Goal: Task Accomplishment & Management: Use online tool/utility

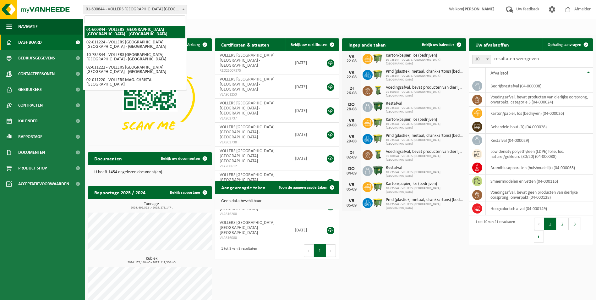
click at [182, 8] on span at bounding box center [183, 9] width 6 height 8
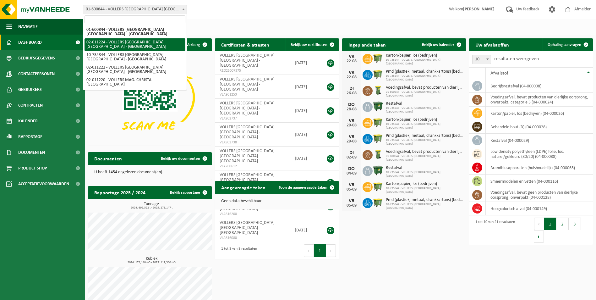
select select "10745"
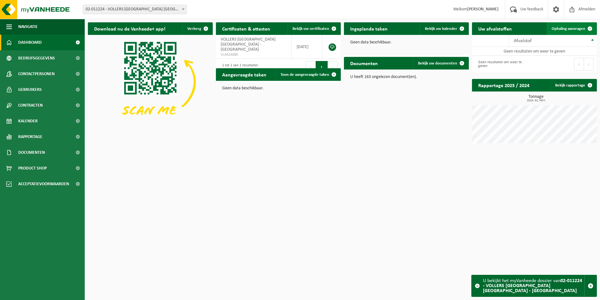
click at [563, 30] on span "Ophaling aanvragen" at bounding box center [569, 29] width 34 height 4
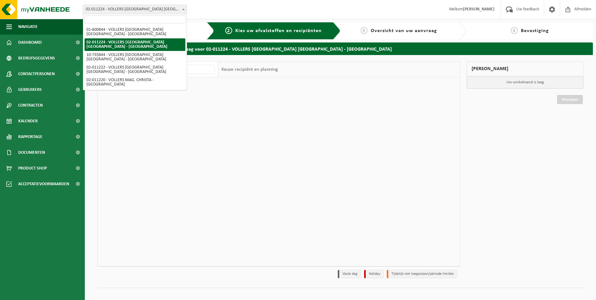
click at [183, 7] on span at bounding box center [183, 9] width 6 height 8
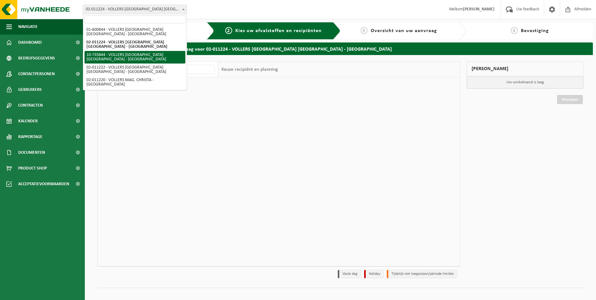
select select "10751"
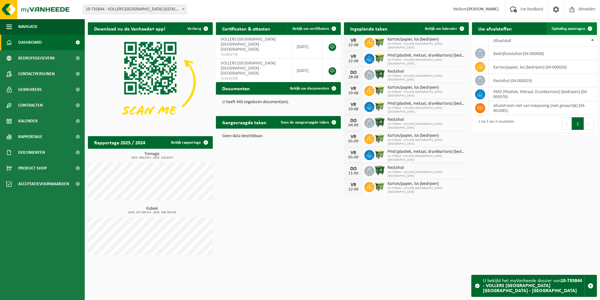
click at [562, 25] on link "Ophaling aanvragen" at bounding box center [572, 28] width 50 height 13
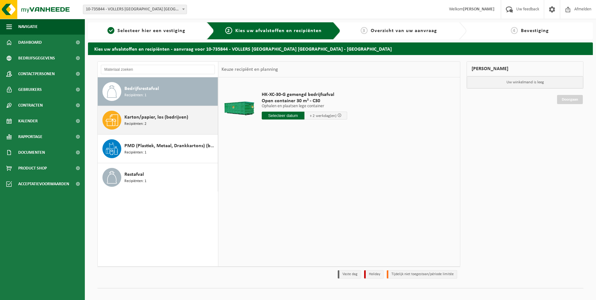
click at [169, 124] on div "Karton/papier, los (bedrijven) Recipiënten: 2" at bounding box center [170, 120] width 92 height 19
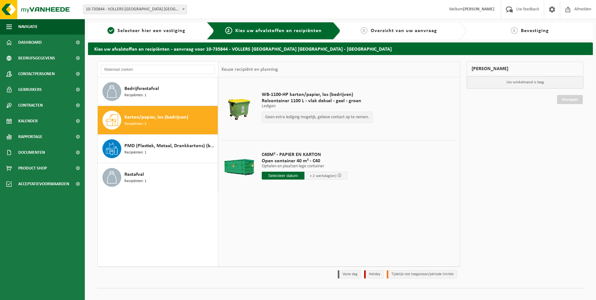
click at [279, 173] on input "text" at bounding box center [283, 175] width 43 height 8
click at [266, 252] on div "25" at bounding box center [267, 251] width 11 height 10
type input "Van 2025-08-25"
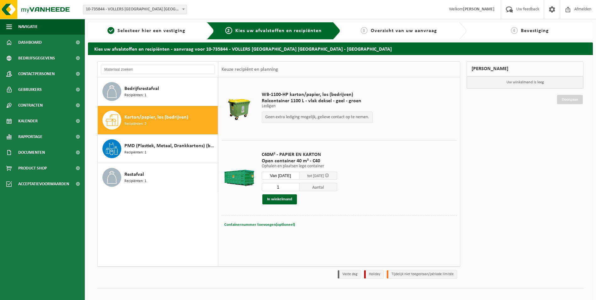
click at [272, 225] on span "Containernummer toevoegen(optioneel)" at bounding box center [259, 224] width 71 height 4
type input "c40-2167"
click at [285, 198] on button "In winkelmand" at bounding box center [279, 199] width 35 height 10
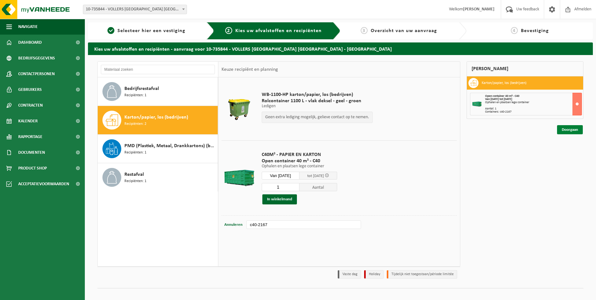
click at [576, 130] on link "Doorgaan" at bounding box center [570, 129] width 26 height 9
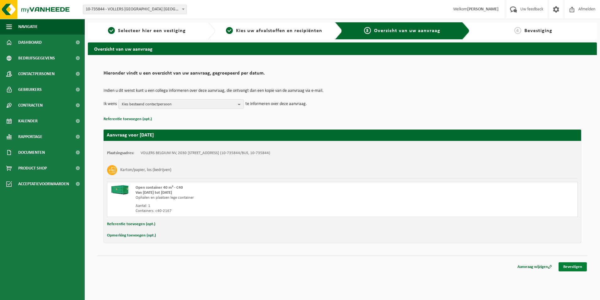
click at [567, 265] on link "Bevestigen" at bounding box center [573, 266] width 28 height 9
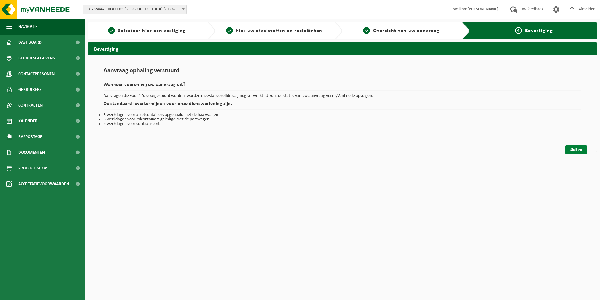
click at [583, 148] on link "Sluiten" at bounding box center [576, 149] width 21 height 9
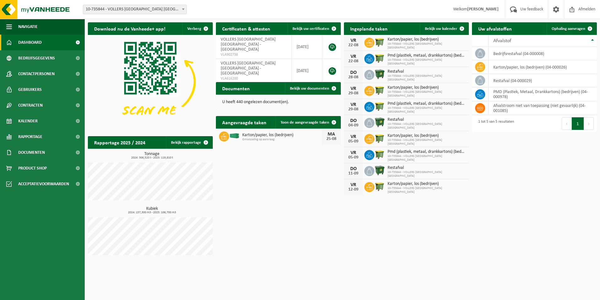
click at [185, 9] on span at bounding box center [183, 9] width 6 height 8
click at [565, 28] on span "Ophaling aanvragen" at bounding box center [569, 29] width 34 height 4
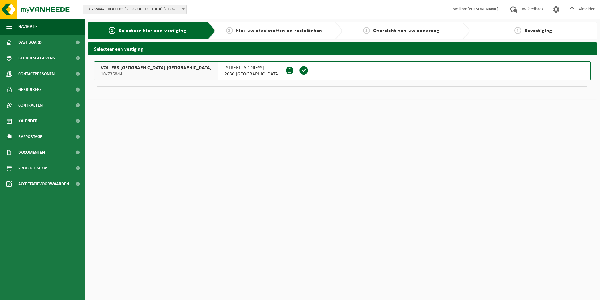
click at [184, 8] on span at bounding box center [183, 9] width 6 height 8
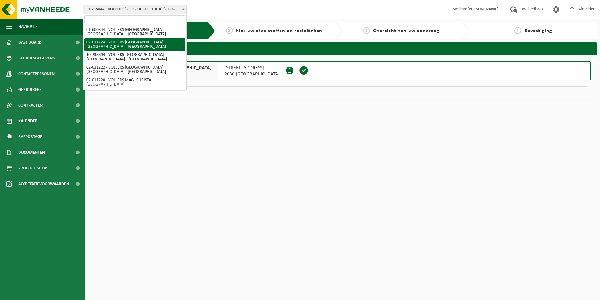
select select "10745"
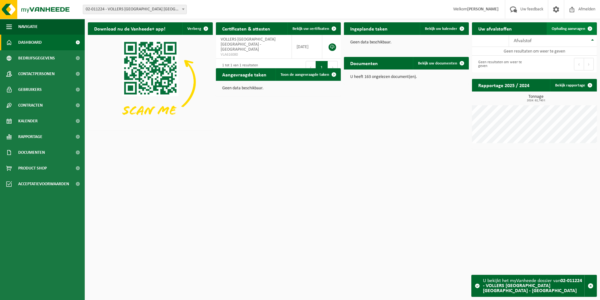
click at [562, 27] on span "Ophaling aanvragen" at bounding box center [569, 29] width 34 height 4
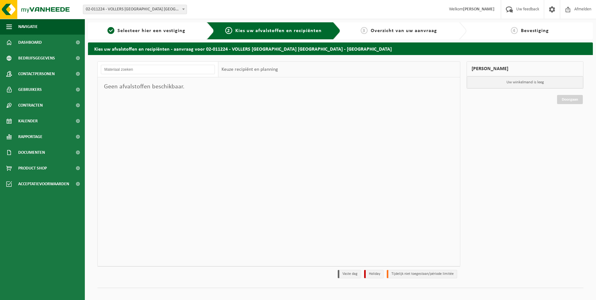
click at [184, 7] on span at bounding box center [183, 9] width 6 height 8
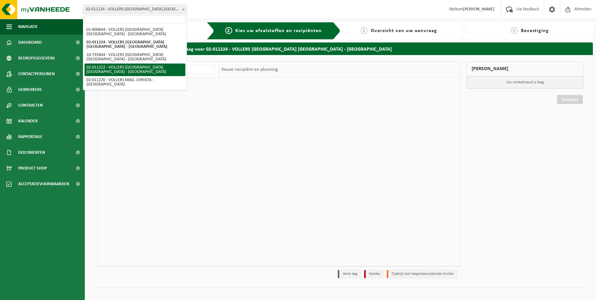
select select "10743"
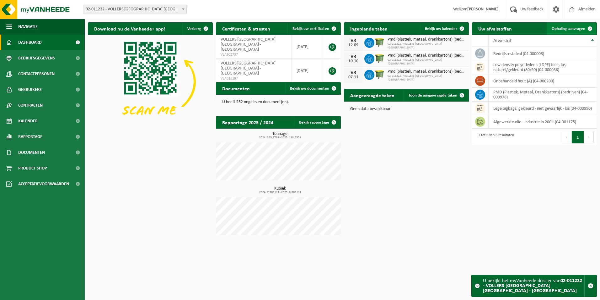
click at [555, 27] on span "Ophaling aanvragen" at bounding box center [569, 29] width 34 height 4
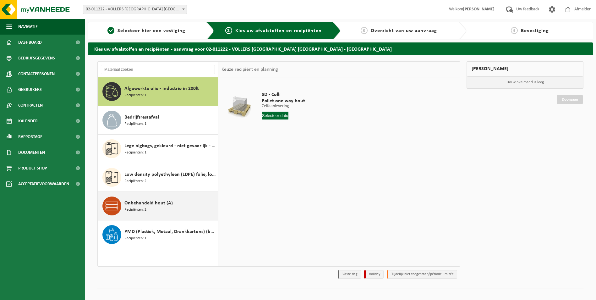
click at [171, 196] on div "Onbehandeld hout (A) Recipiënten: 2" at bounding box center [158, 206] width 120 height 28
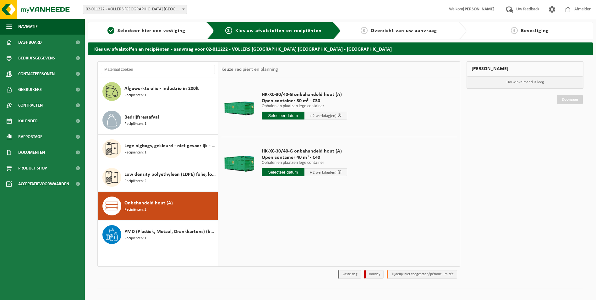
click at [301, 174] on input "text" at bounding box center [283, 172] width 43 height 8
click at [279, 250] on div "26" at bounding box center [278, 248] width 11 height 10
type input "Van 2025-08-26"
type input "2025-08-26"
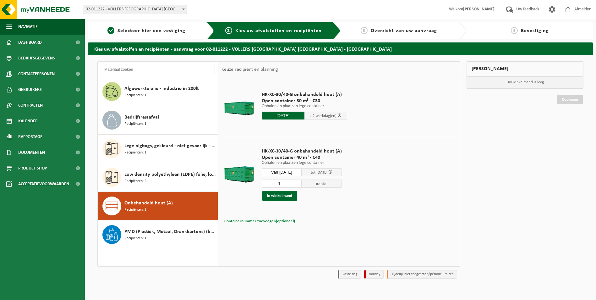
click at [282, 219] on span "Containernummer toevoegen(optioneel)" at bounding box center [259, 221] width 71 height 4
type input "c40-108"
click at [272, 193] on button "In winkelmand" at bounding box center [279, 196] width 35 height 10
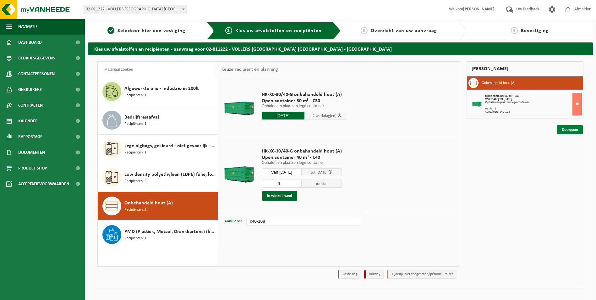
click at [566, 128] on link "Doorgaan" at bounding box center [570, 129] width 26 height 9
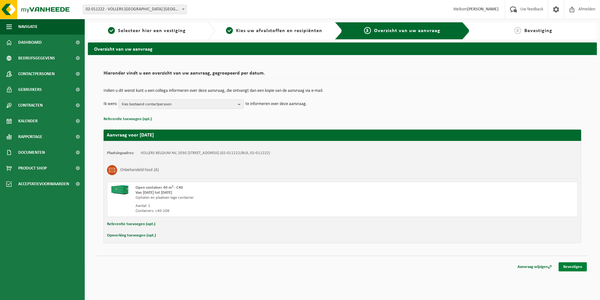
click at [570, 268] on link "Bevestigen" at bounding box center [573, 266] width 28 height 9
